Goal: Task Accomplishment & Management: Complete application form

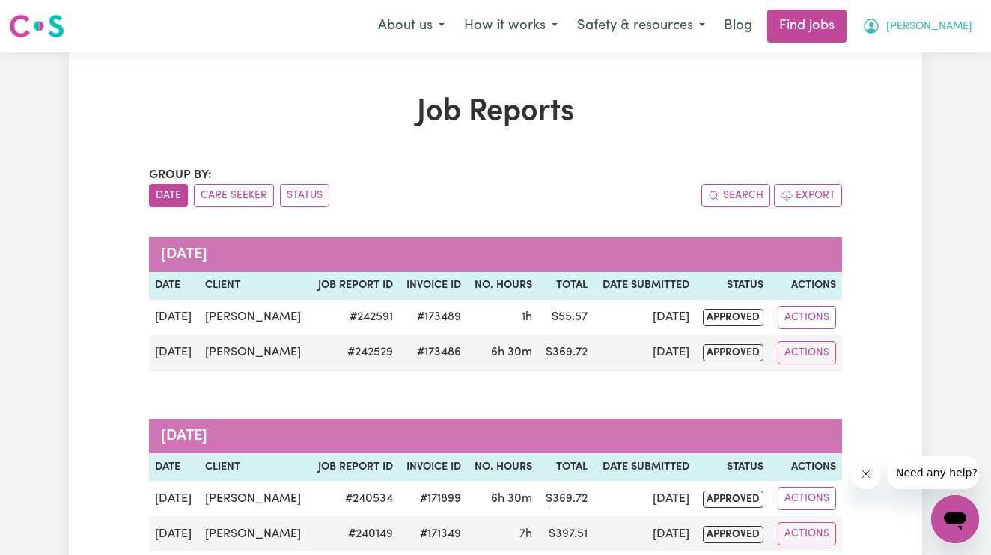
click at [880, 28] on icon "My Account" at bounding box center [871, 26] width 18 height 18
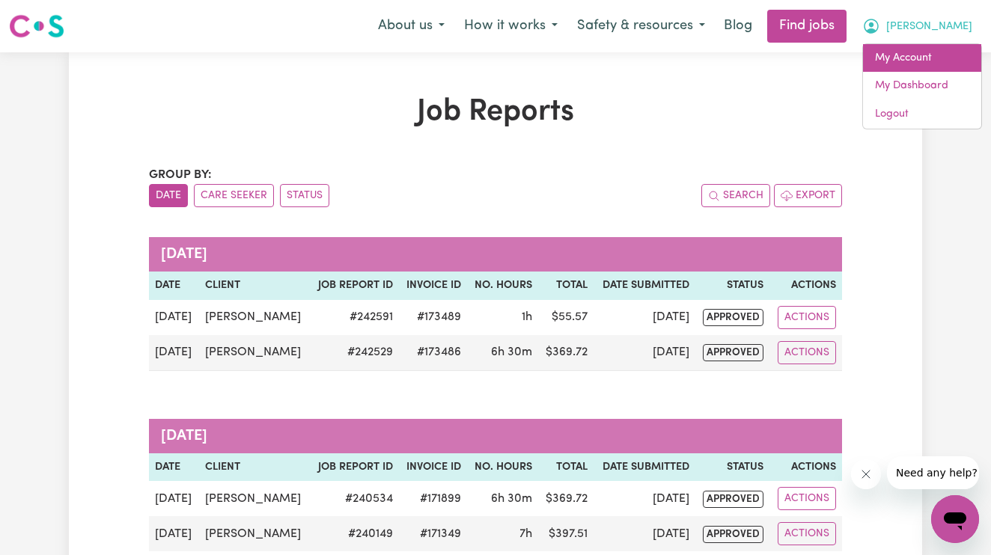
click at [921, 64] on link "My Account" at bounding box center [922, 58] width 118 height 28
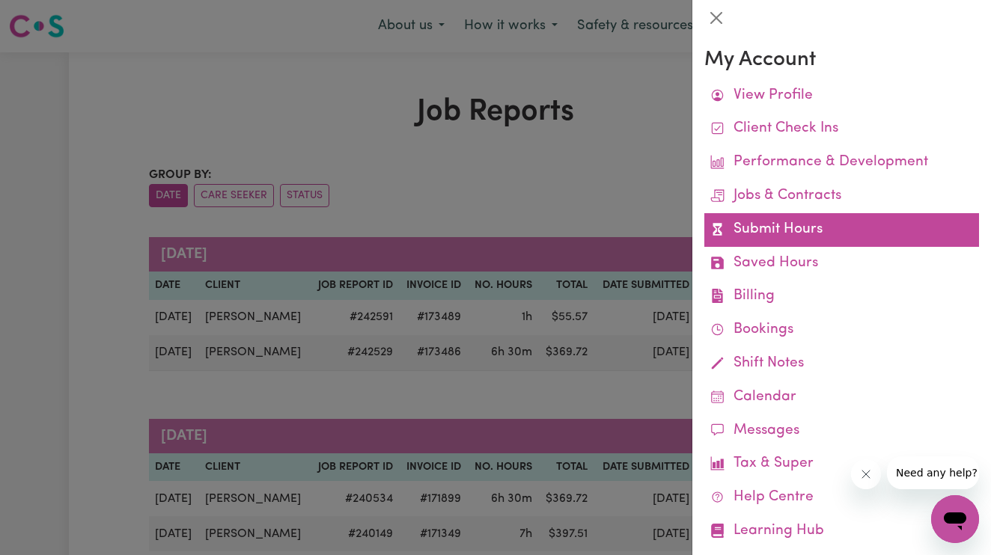
click at [795, 224] on link "Submit Hours" at bounding box center [841, 230] width 275 height 34
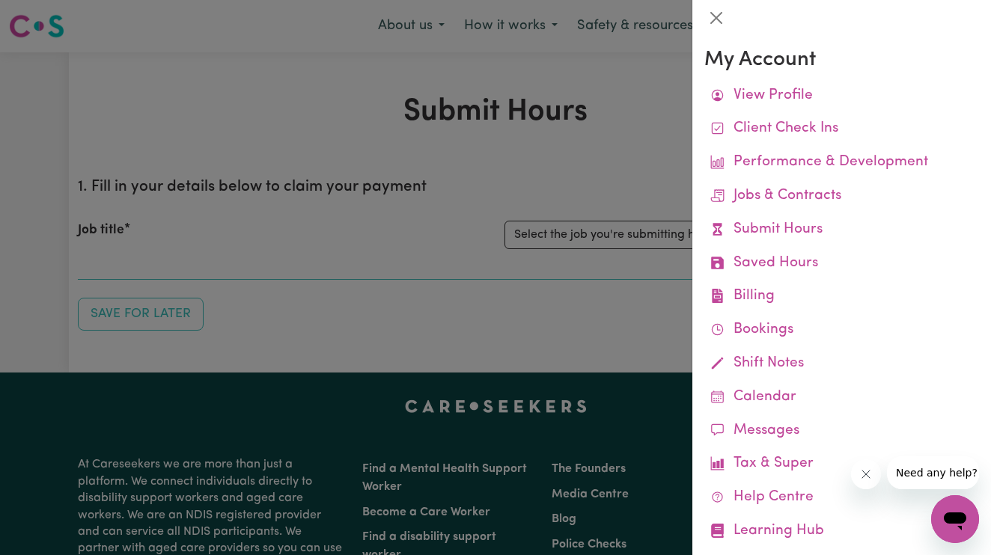
click at [426, 277] on div at bounding box center [495, 277] width 991 height 555
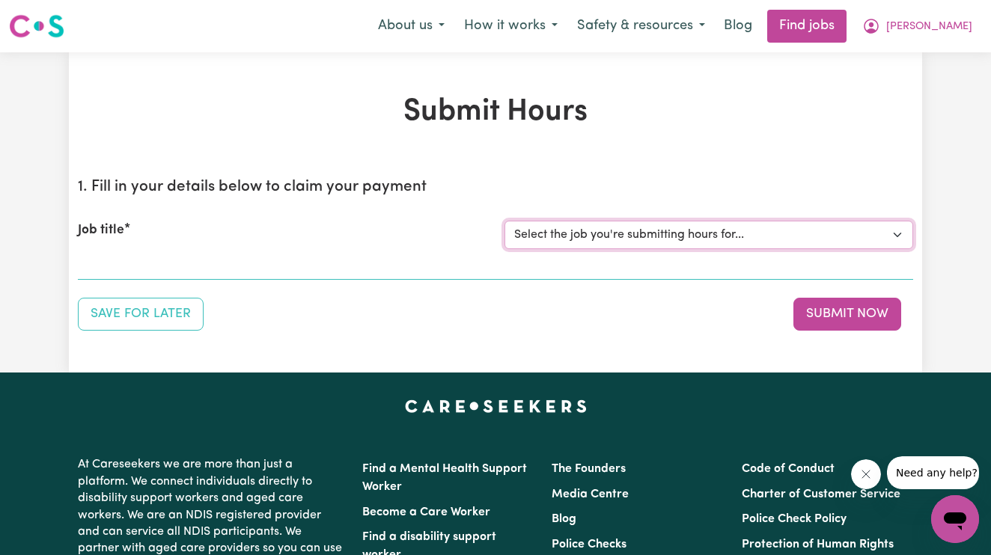
select select "14115"
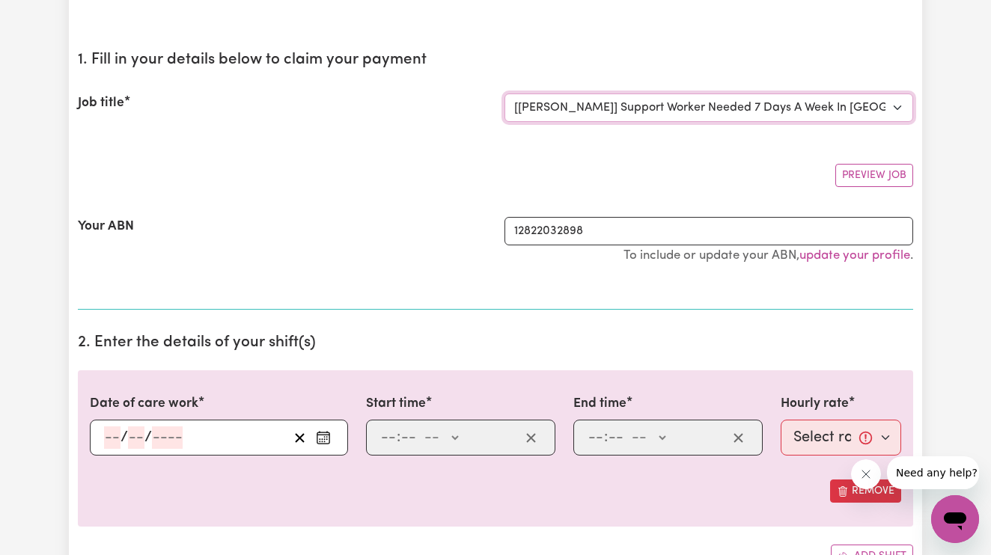
scroll to position [158, 0]
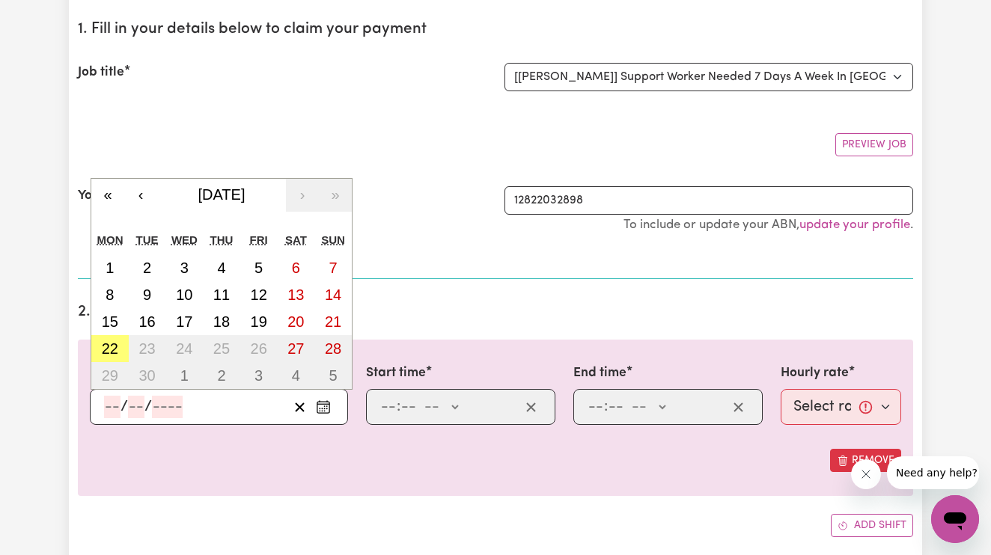
click at [113, 403] on input "number" at bounding box center [112, 407] width 16 height 22
click at [260, 319] on abbr "19" at bounding box center [259, 322] width 16 height 16
type input "[DATE]"
type input "19"
type input "9"
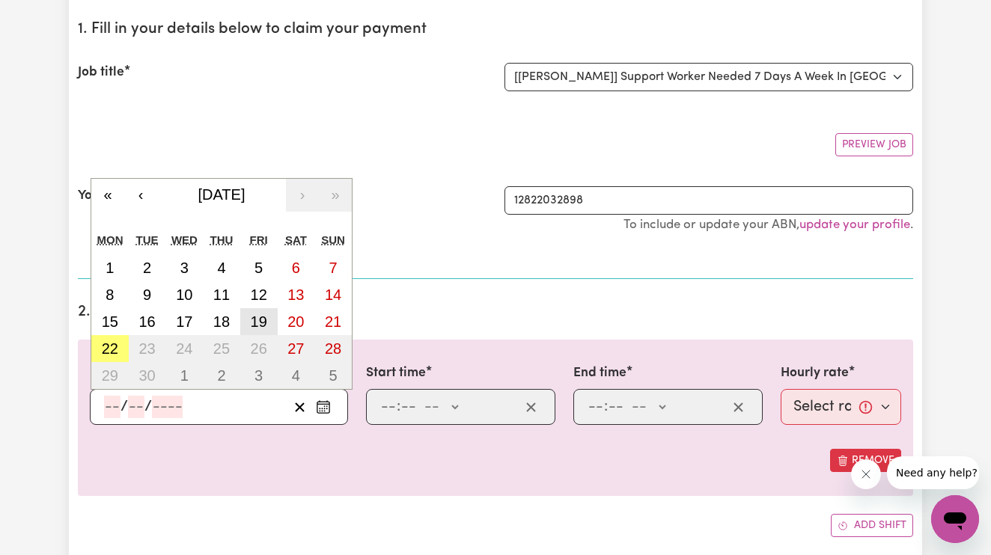
type input "2025"
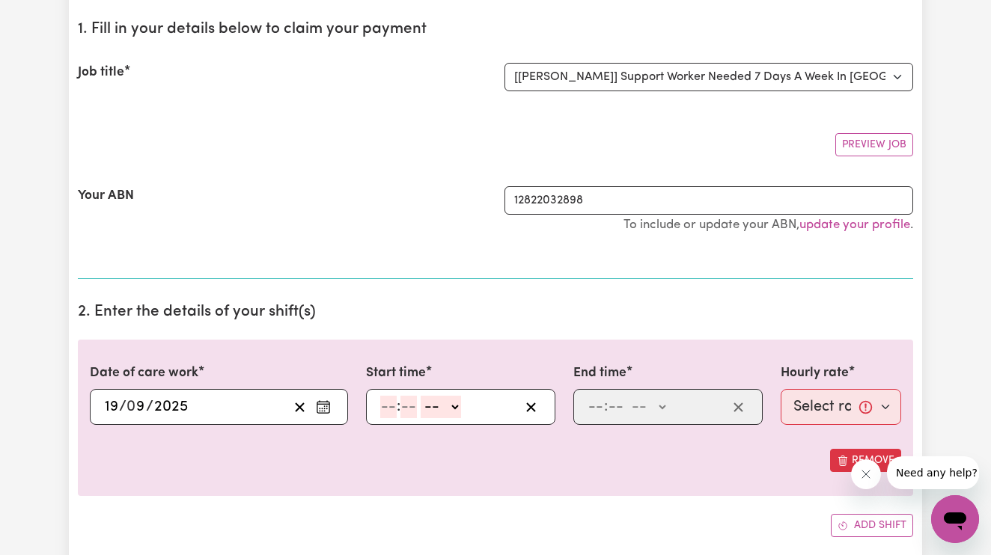
click at [389, 405] on input "number" at bounding box center [388, 407] width 16 height 22
type input "2"
type input "00"
select select "pm"
type input "14:00"
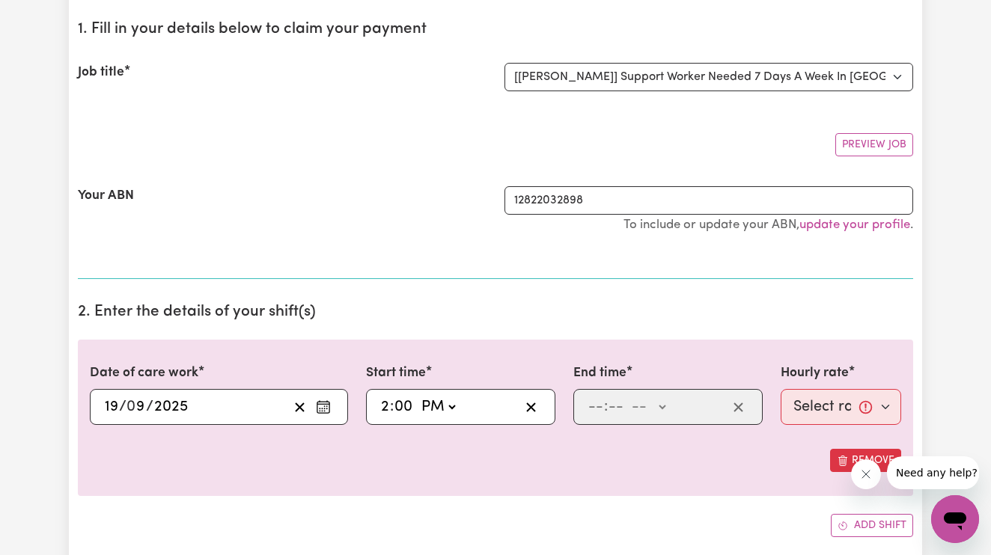
type input "0"
click at [594, 403] on input "number" at bounding box center [596, 407] width 16 height 22
type input "8"
type input "00"
select select "pm"
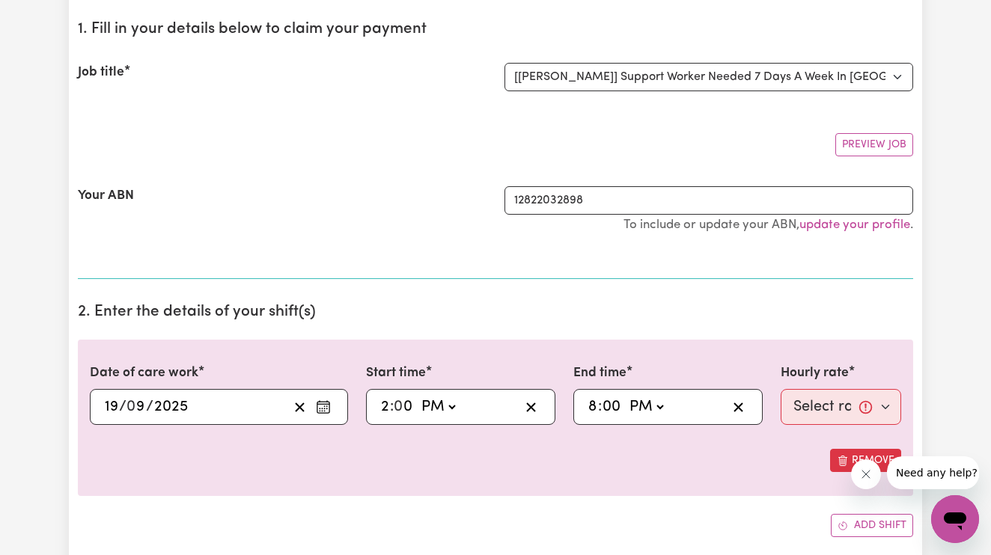
type input "20:00"
type input "0"
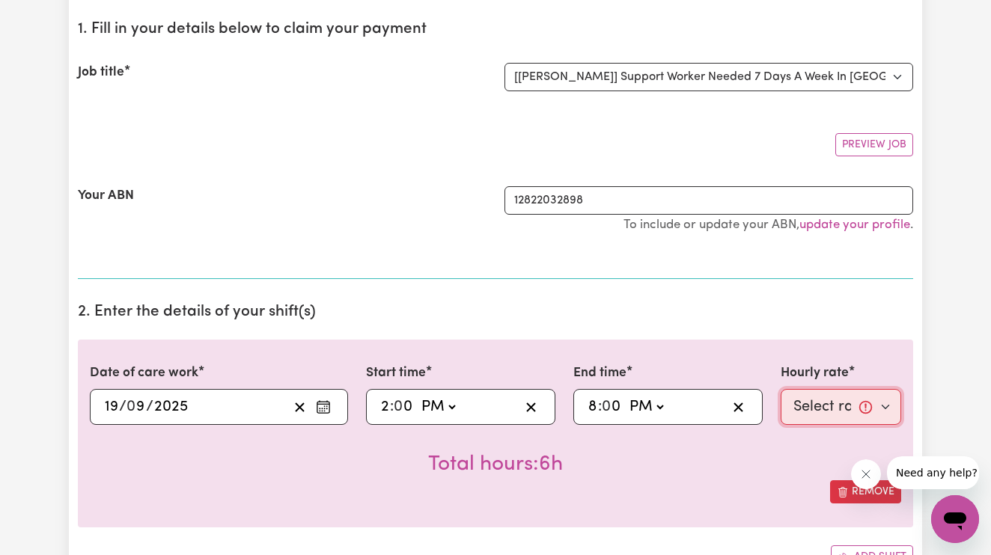
select select "61.07-Weekday"
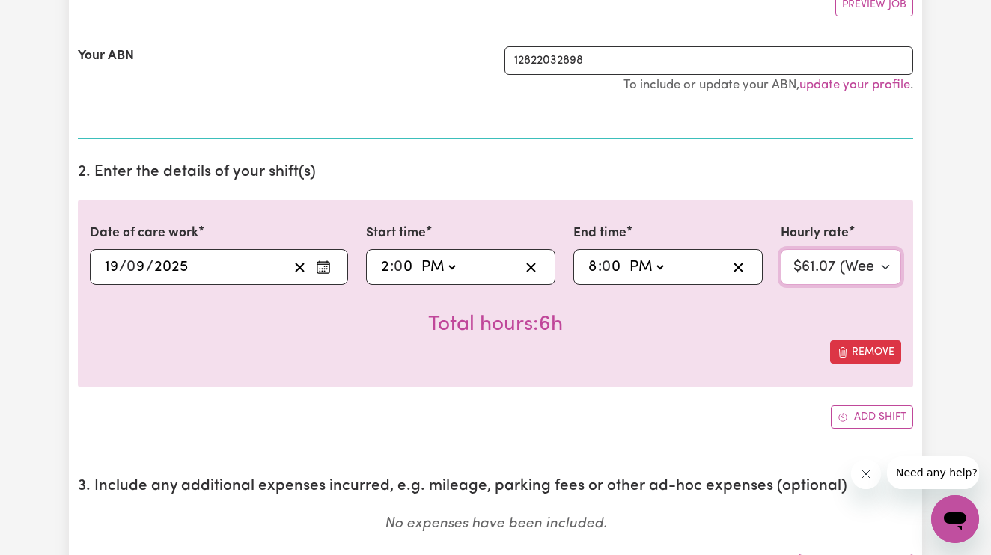
scroll to position [299, 0]
click at [843, 421] on span "Add another shift" at bounding box center [843, 417] width 10 height 16
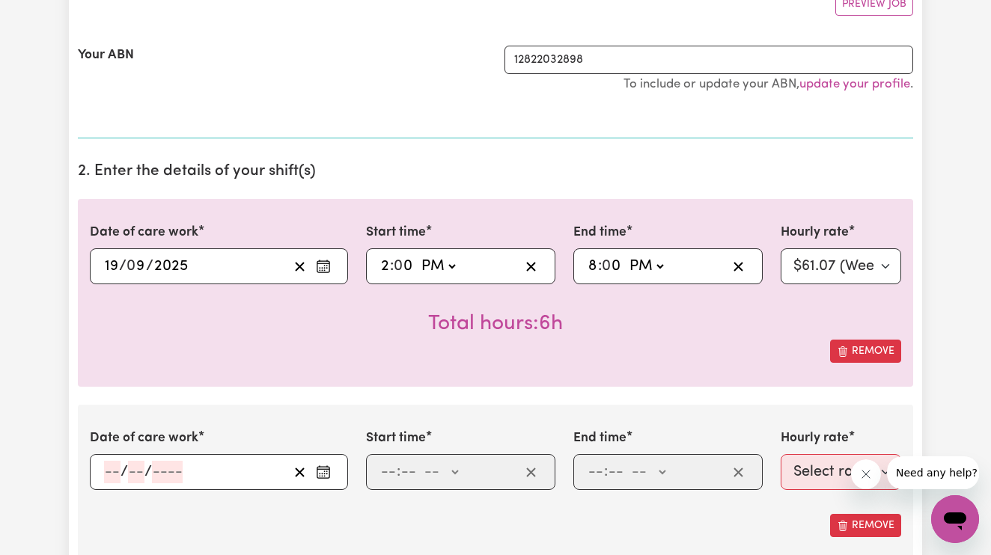
click at [103, 472] on div "/ /" at bounding box center [196, 472] width 186 height 22
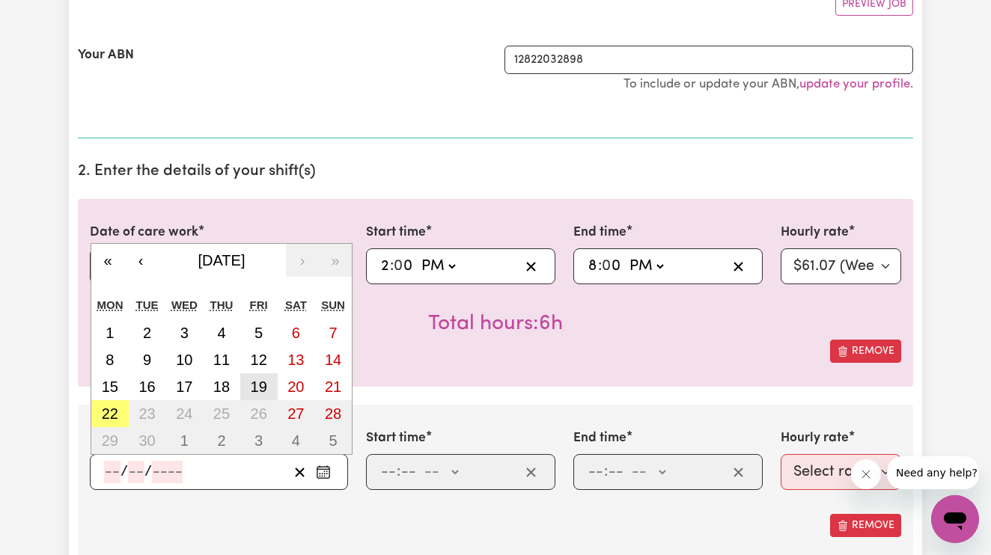
click at [264, 385] on abbr "19" at bounding box center [259, 387] width 16 height 16
type input "[DATE]"
type input "19"
type input "9"
type input "2025"
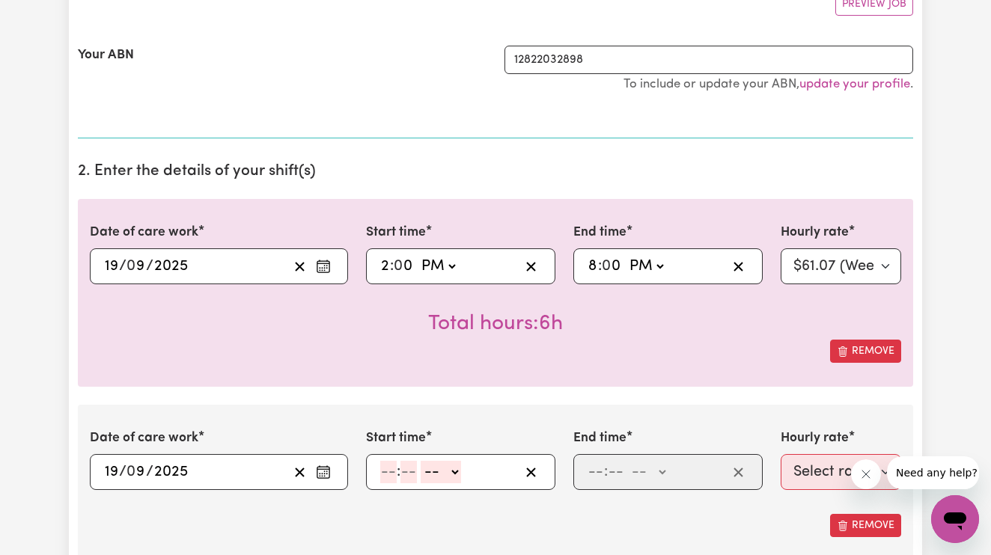
click at [382, 470] on input "number" at bounding box center [388, 472] width 16 height 22
type input "8"
type input "00"
select select "pm"
type input "20:00"
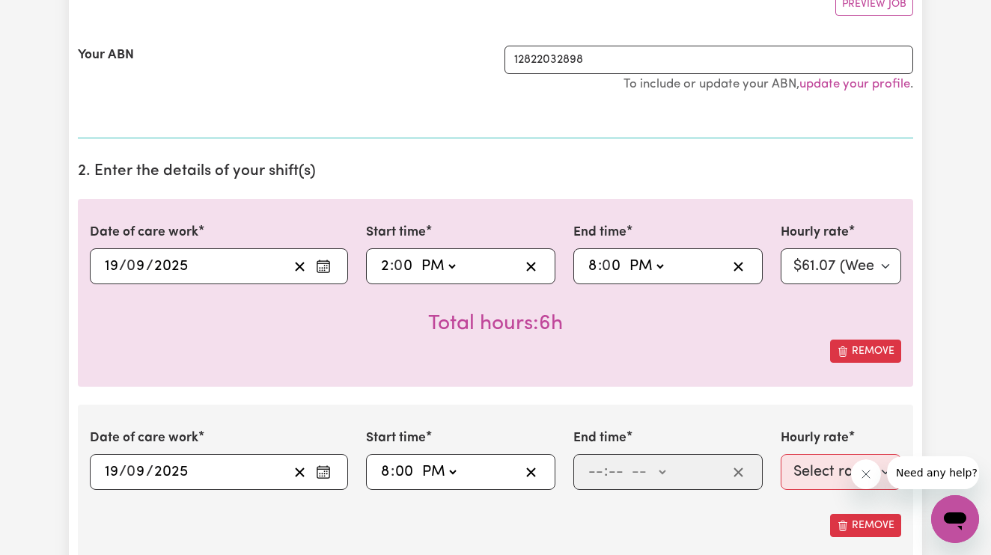
type input "0"
click at [597, 472] on input "number" at bounding box center [596, 472] width 16 height 22
type input "9"
type input "30"
select select "pm"
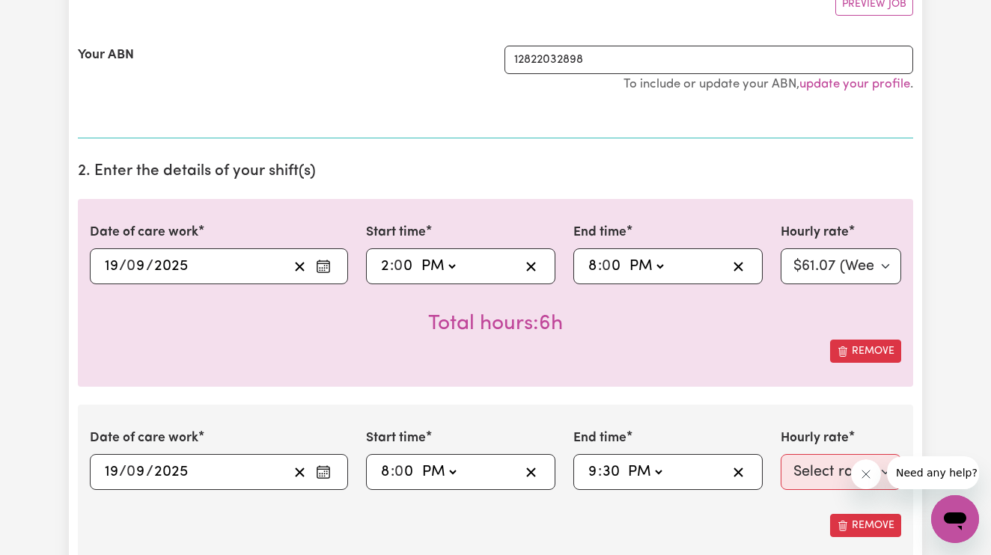
type input "21:30"
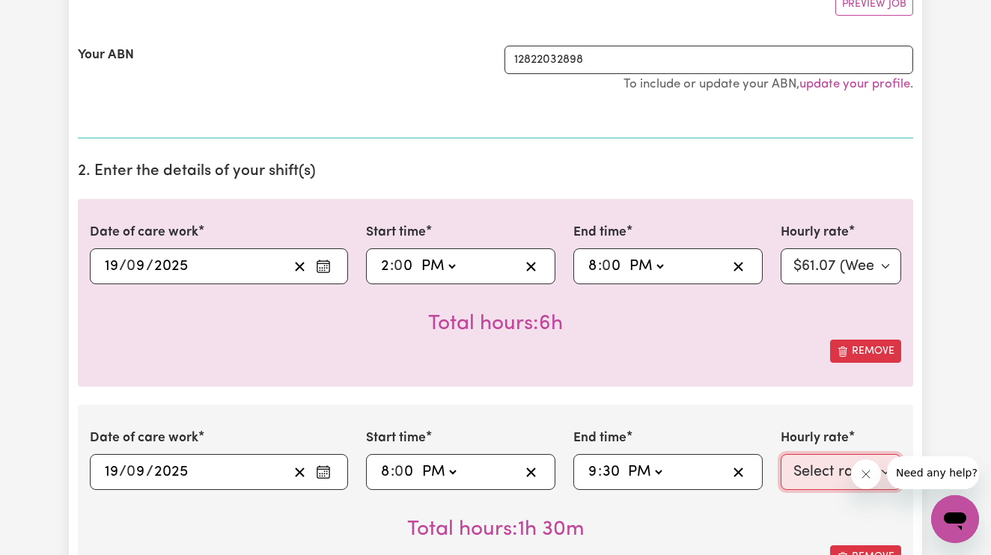
select select "67.29-EveningCare"
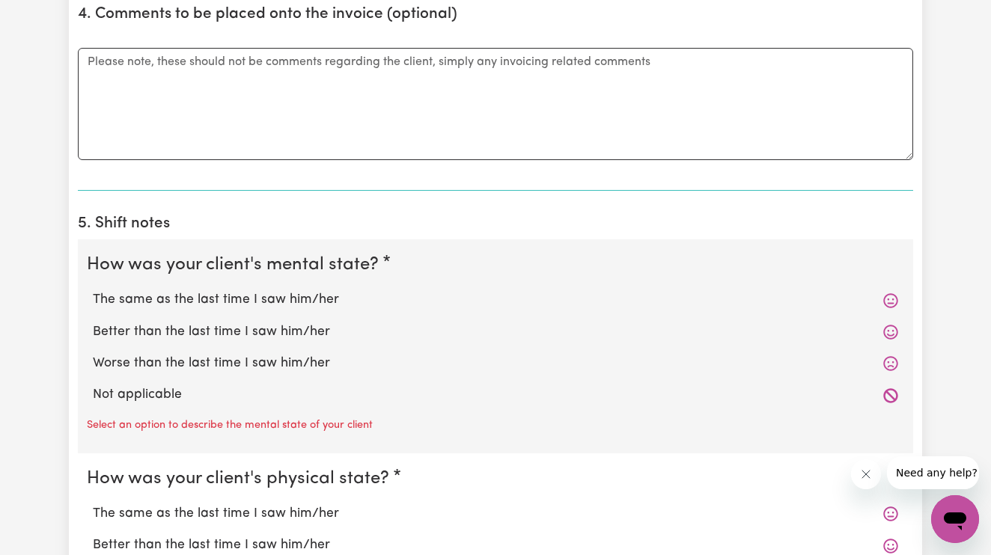
scroll to position [1125, 0]
click at [280, 297] on label "The same as the last time I saw him/her" at bounding box center [495, 299] width 805 height 19
click at [93, 290] on input "The same as the last time I saw him/her" at bounding box center [92, 289] width 1 height 1
radio input "true"
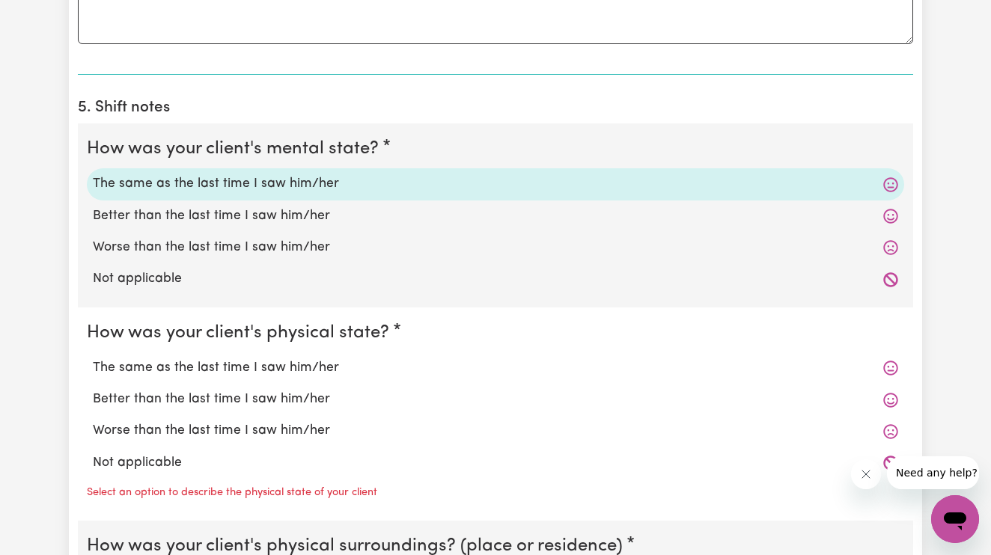
scroll to position [1284, 0]
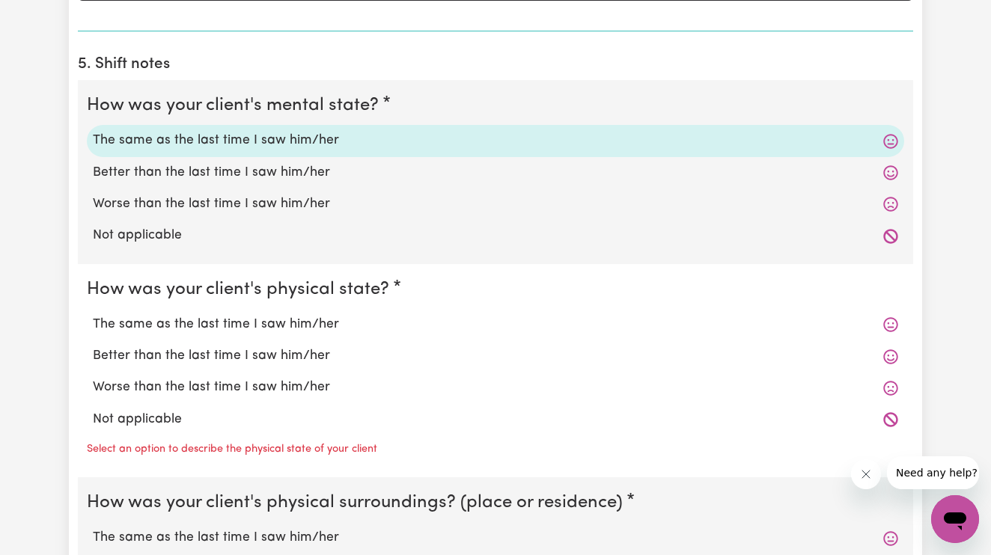
click at [254, 315] on label "The same as the last time I saw him/her" at bounding box center [495, 324] width 805 height 19
click at [93, 314] on input "The same as the last time I saw him/her" at bounding box center [92, 314] width 1 height 1
radio input "true"
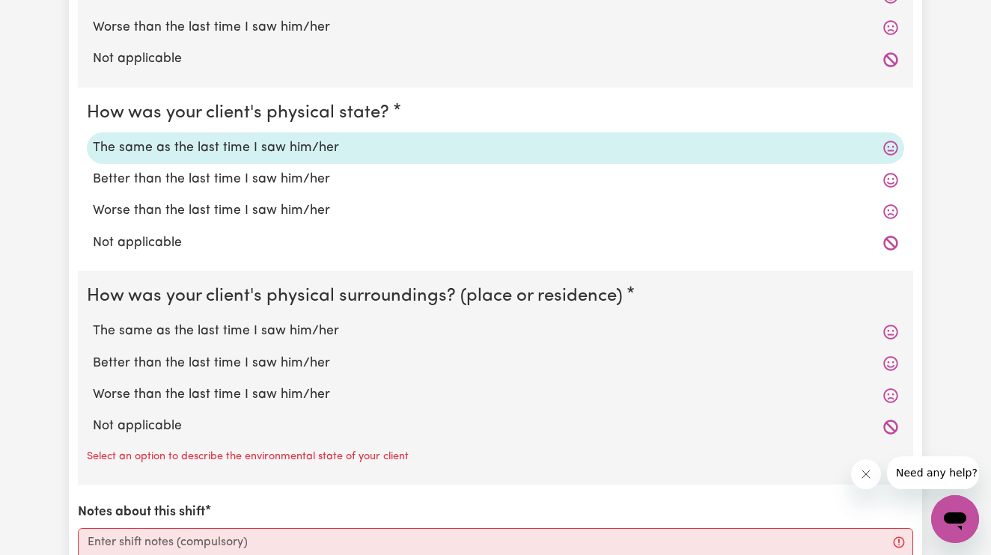
scroll to position [1466, 0]
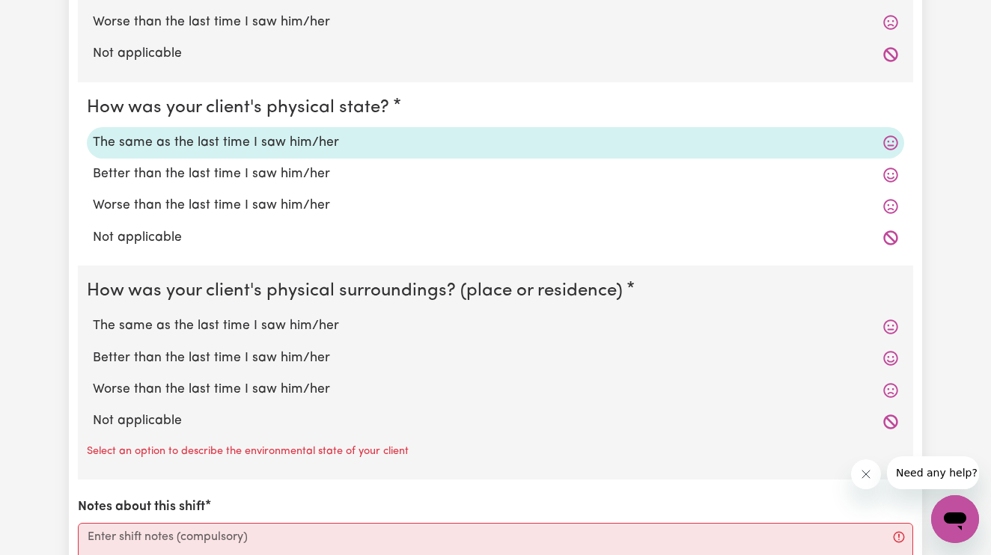
click at [254, 317] on label "The same as the last time I saw him/her" at bounding box center [495, 326] width 805 height 19
click at [93, 316] on input "The same as the last time I saw him/her" at bounding box center [92, 316] width 1 height 1
radio input "true"
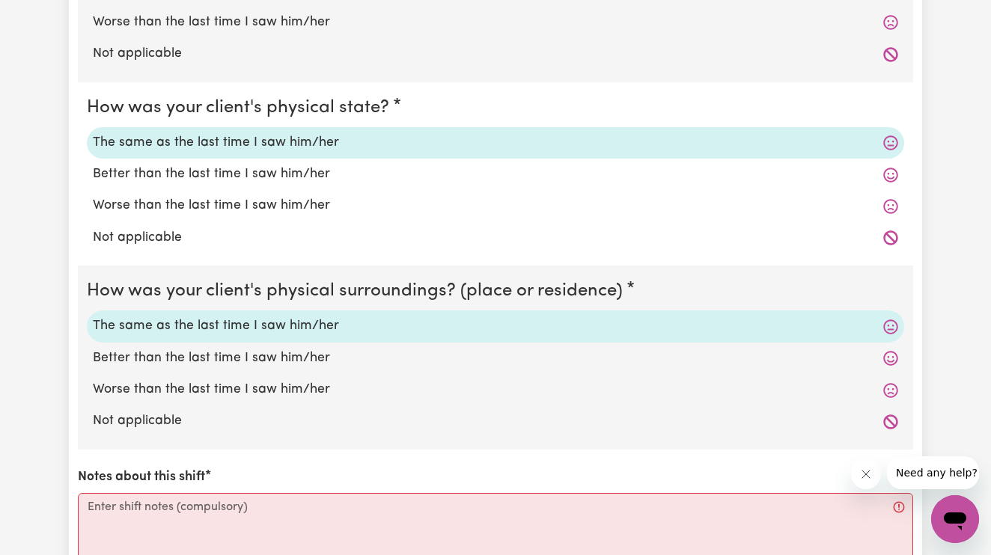
scroll to position [1610, 0]
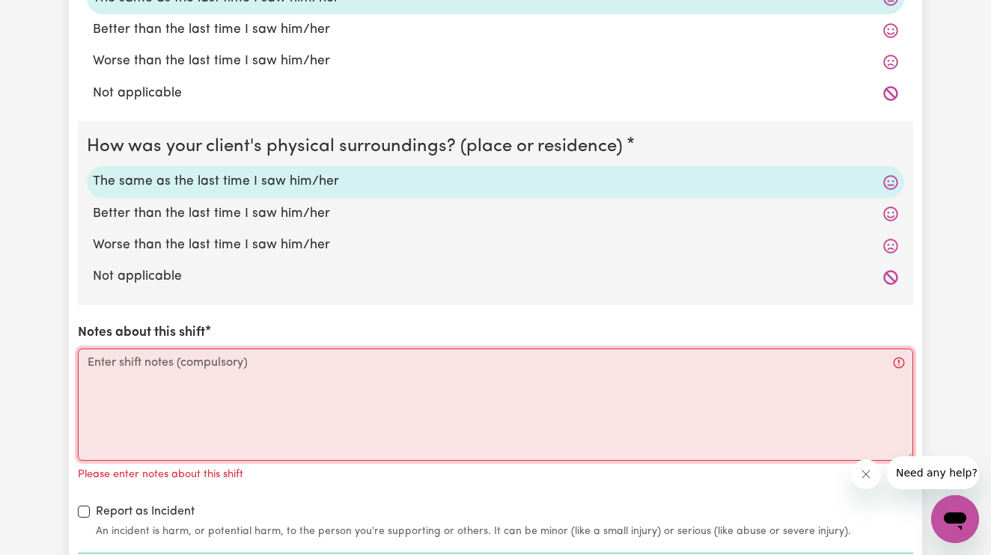
click at [263, 374] on textarea "Notes about this shift" at bounding box center [495, 405] width 835 height 112
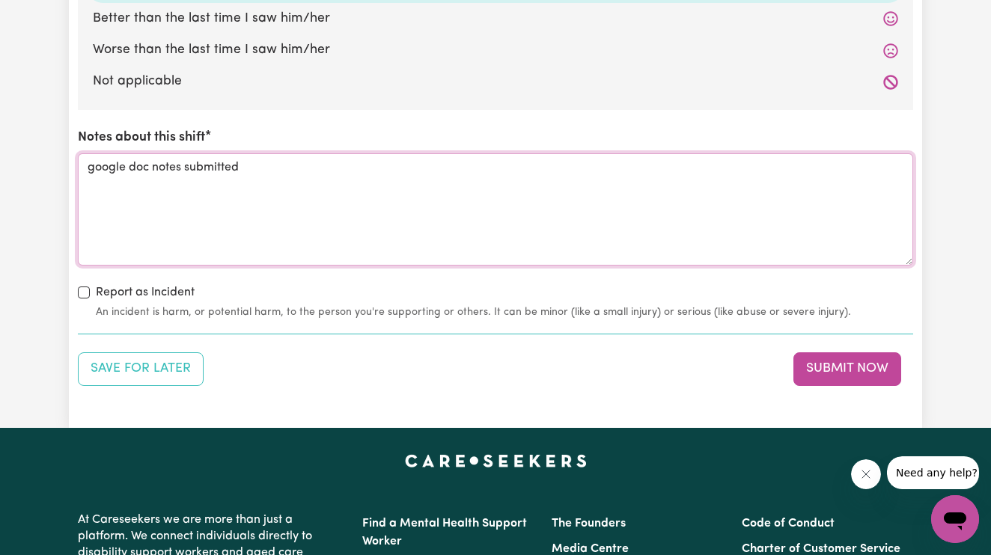
scroll to position [1794, 0]
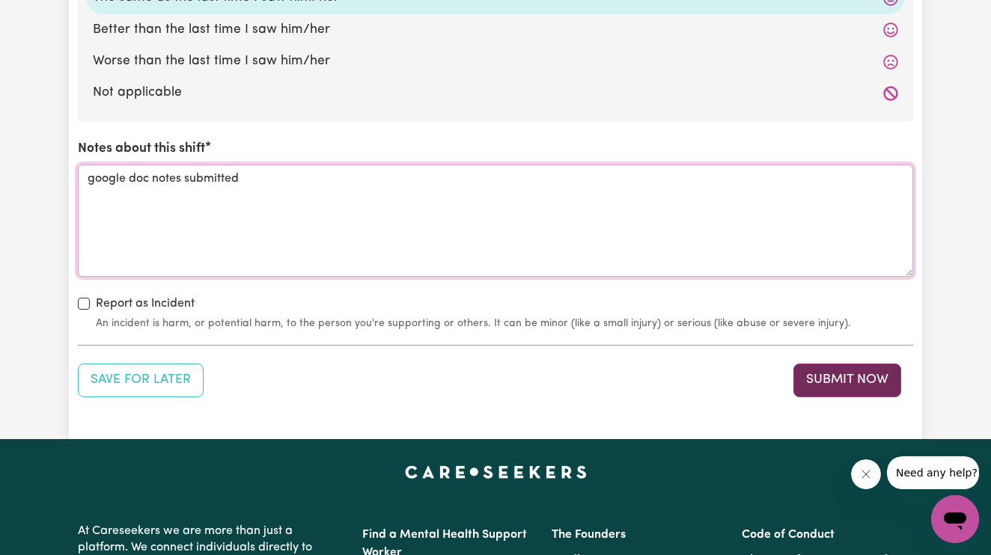
type textarea "google doc notes submitted"
click at [820, 368] on button "Submit Now" at bounding box center [847, 380] width 108 height 33
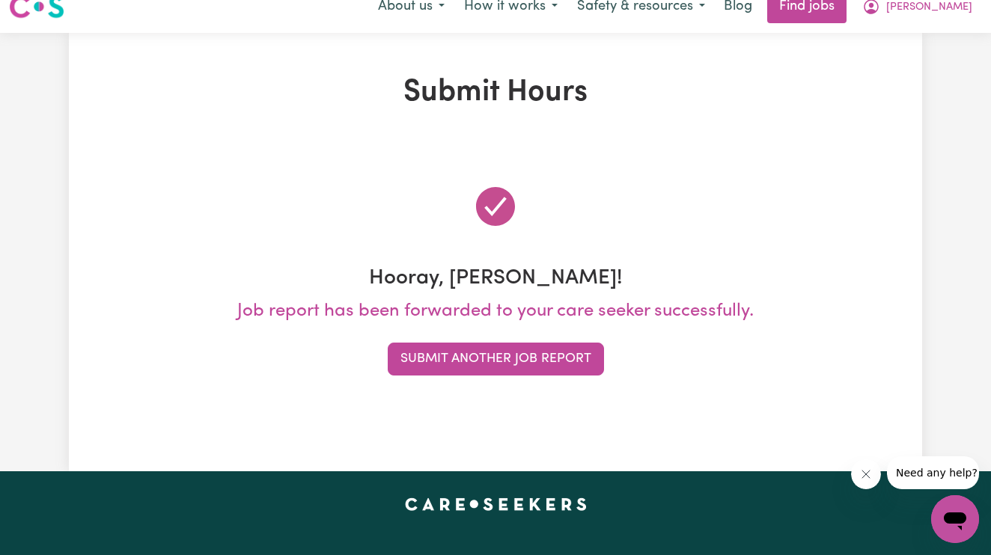
scroll to position [0, 0]
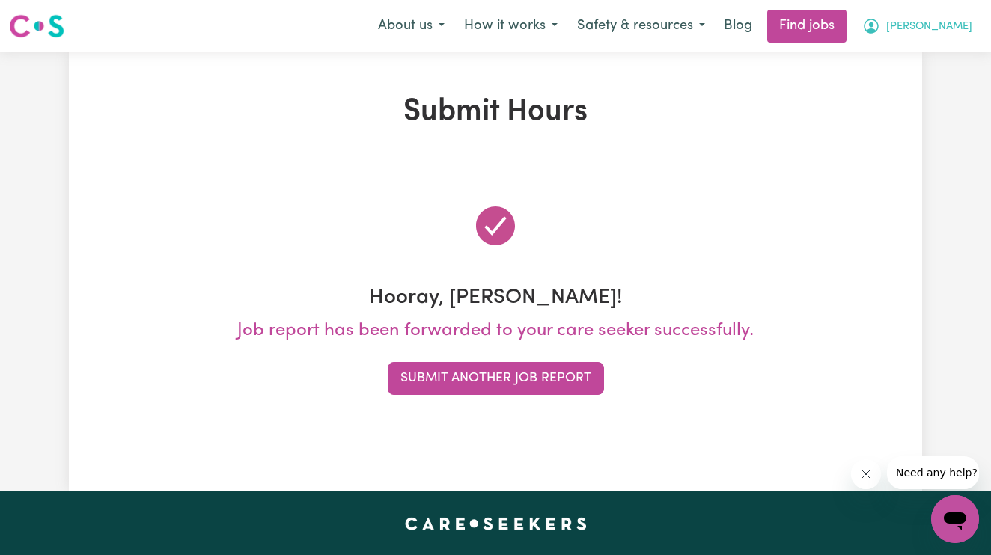
click at [965, 27] on span "[PERSON_NAME]" at bounding box center [929, 27] width 86 height 16
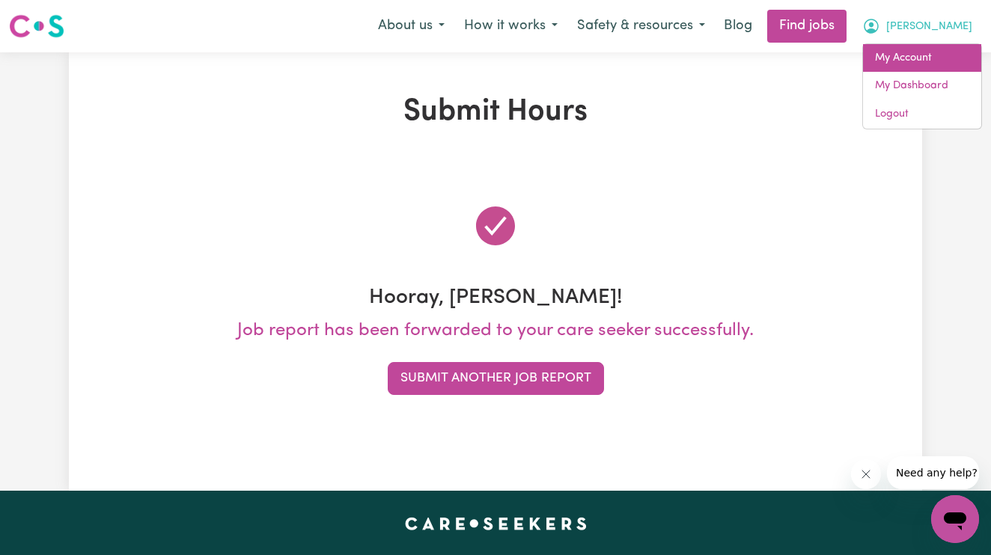
click at [929, 62] on link "My Account" at bounding box center [922, 58] width 118 height 28
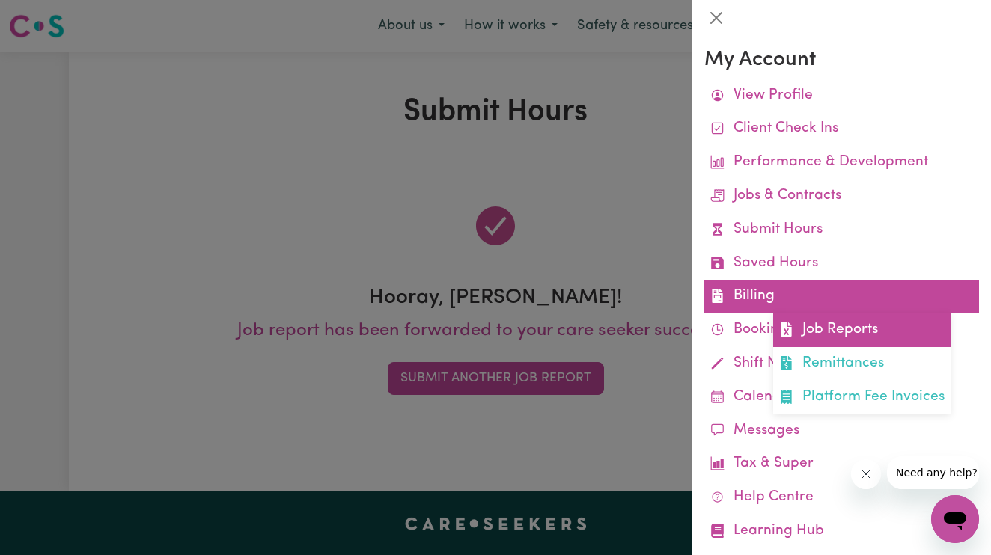
click at [792, 323] on icon at bounding box center [786, 330] width 14 height 14
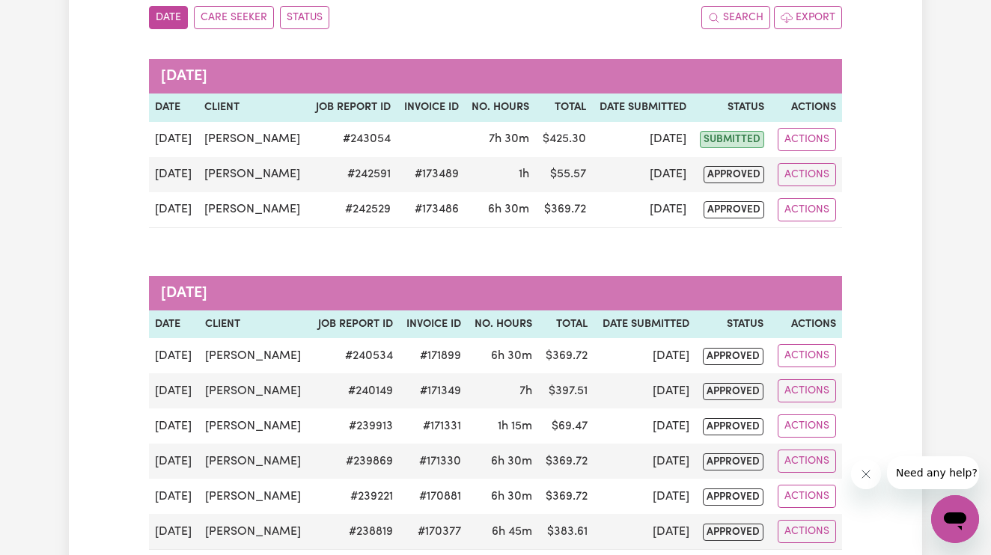
scroll to position [178, 0]
